Goal: Task Accomplishment & Management: Complete application form

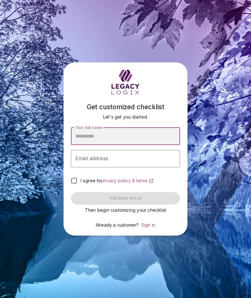
click at [85, 145] on input "Your full name" at bounding box center [125, 136] width 109 height 17
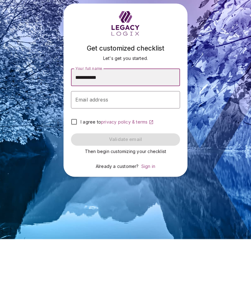
type input "**********"
click at [81, 150] on div "Email address Email address" at bounding box center [125, 158] width 109 height 17
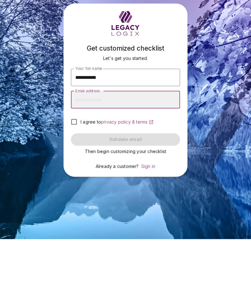
type input "**********"
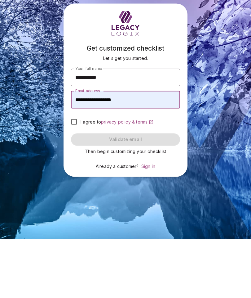
scroll to position [25, 0]
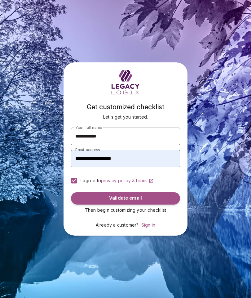
click at [140, 195] on span "Validate email" at bounding box center [125, 198] width 33 height 6
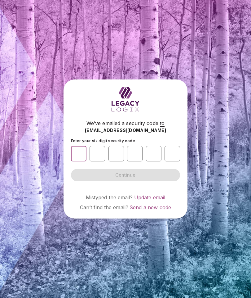
click at [78, 161] on input "number" at bounding box center [79, 154] width 16 height 16
type input "*"
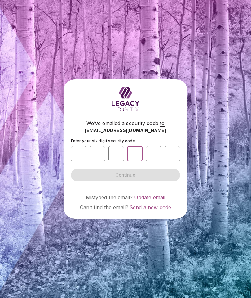
type input "*"
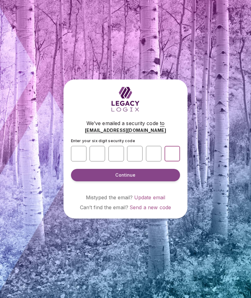
type input "*"
click at [137, 169] on button "Continue" at bounding box center [125, 175] width 109 height 12
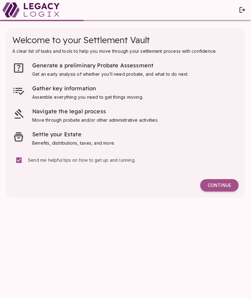
click at [132, 71] on span "Get an early analysis of whether you’ll need probate, and what to do next." at bounding box center [110, 73] width 157 height 5
click at [222, 183] on span "Continue" at bounding box center [220, 185] width 24 height 6
